Goal: Check status: Check status

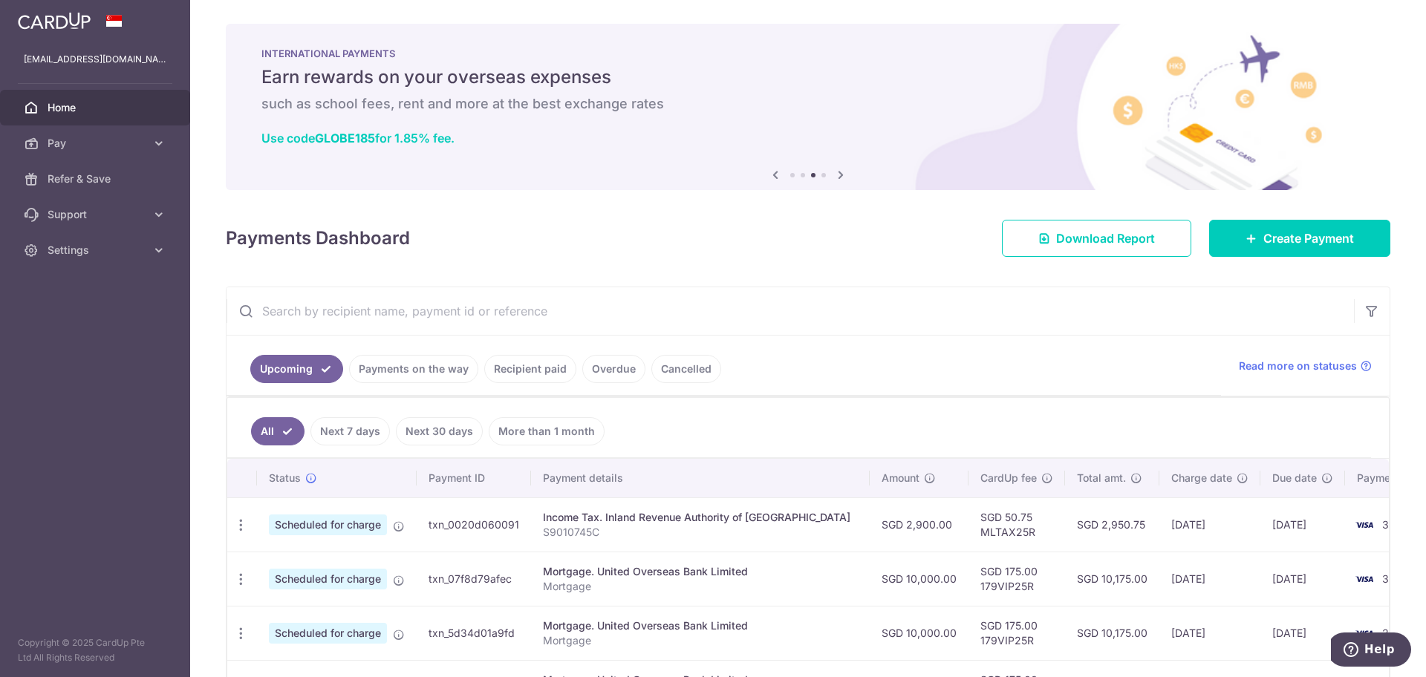
drag, startPoint x: 935, startPoint y: 442, endPoint x: 884, endPoint y: 401, distance: 65.5
click at [451, 353] on ul "Upcoming Payments on the way Recipient paid Overdue Cancelled" at bounding box center [724, 366] width 994 height 60
click at [446, 371] on link "Payments on the way" at bounding box center [413, 369] width 129 height 28
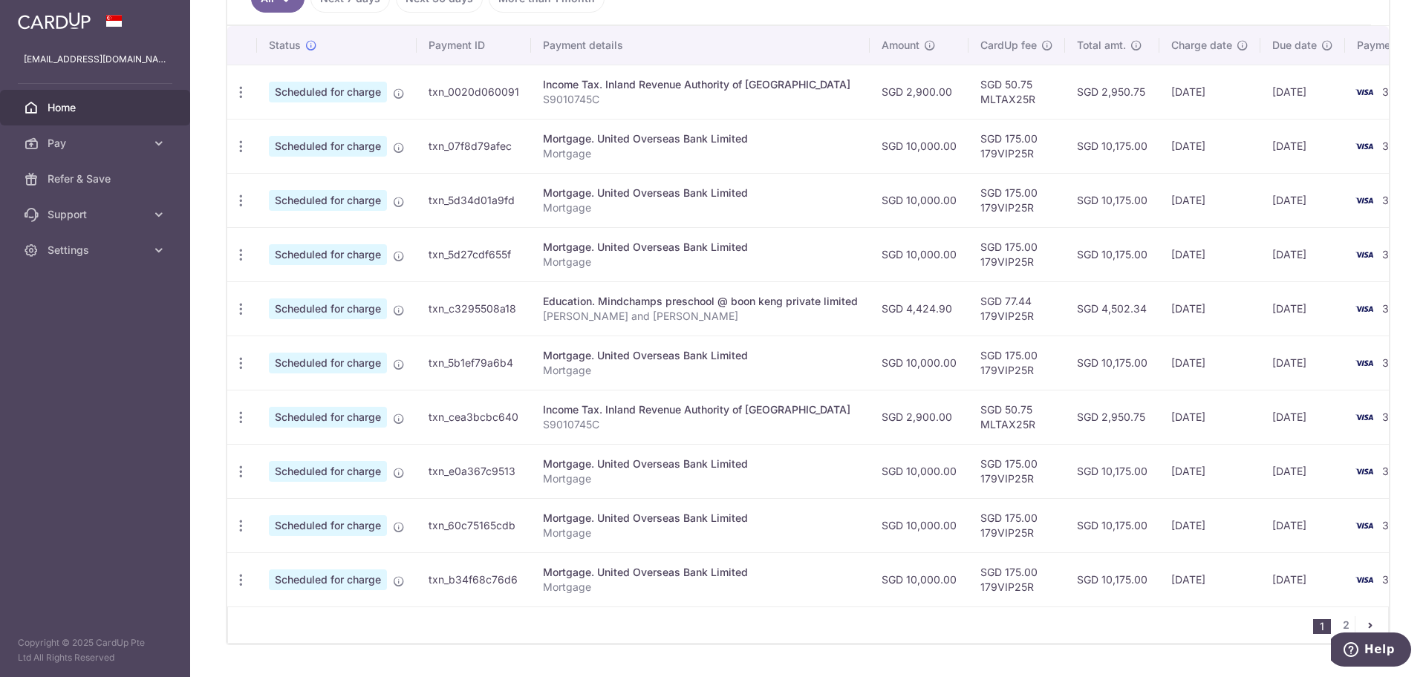
scroll to position [217, 0]
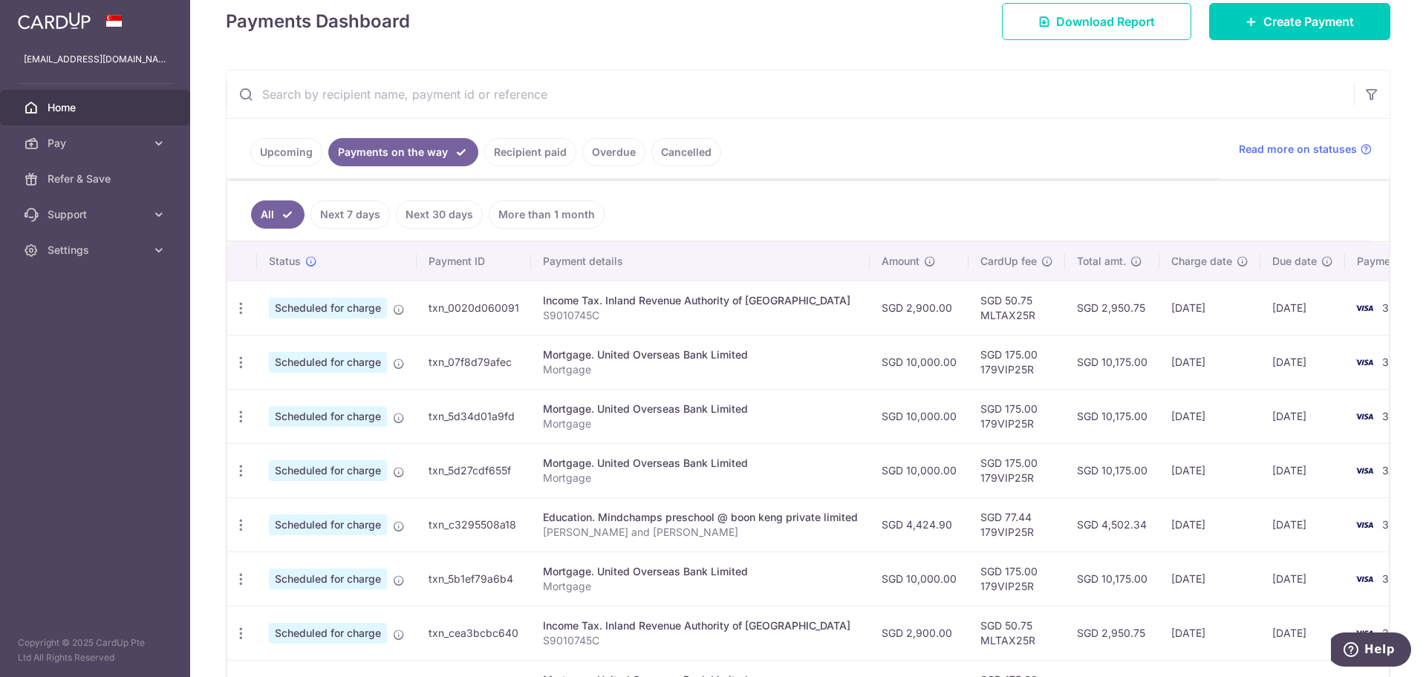
click at [300, 156] on link "Upcoming" at bounding box center [286, 152] width 72 height 28
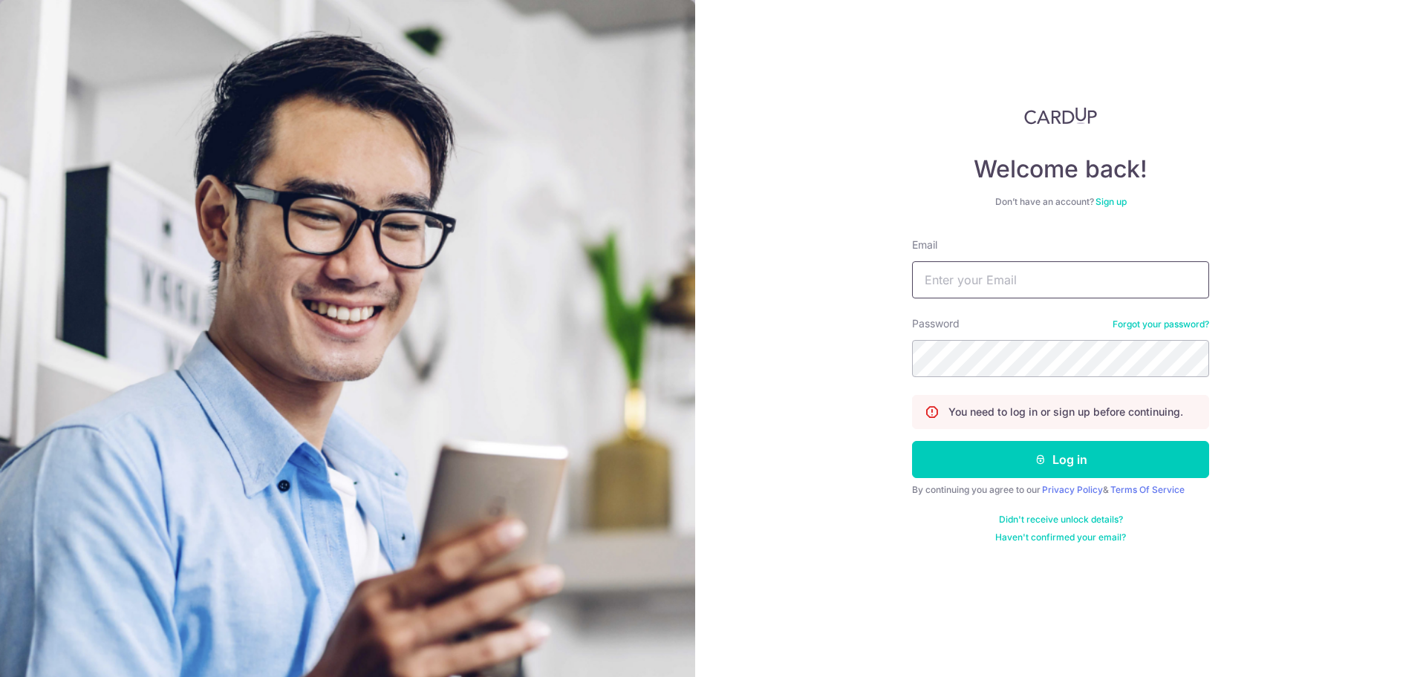
click at [1119, 270] on input "Email" at bounding box center [1060, 279] width 297 height 37
type input "[EMAIL_ADDRESS][DOMAIN_NAME]"
click at [912, 441] on button "Log in" at bounding box center [1060, 459] width 297 height 37
